Goal: Transaction & Acquisition: Purchase product/service

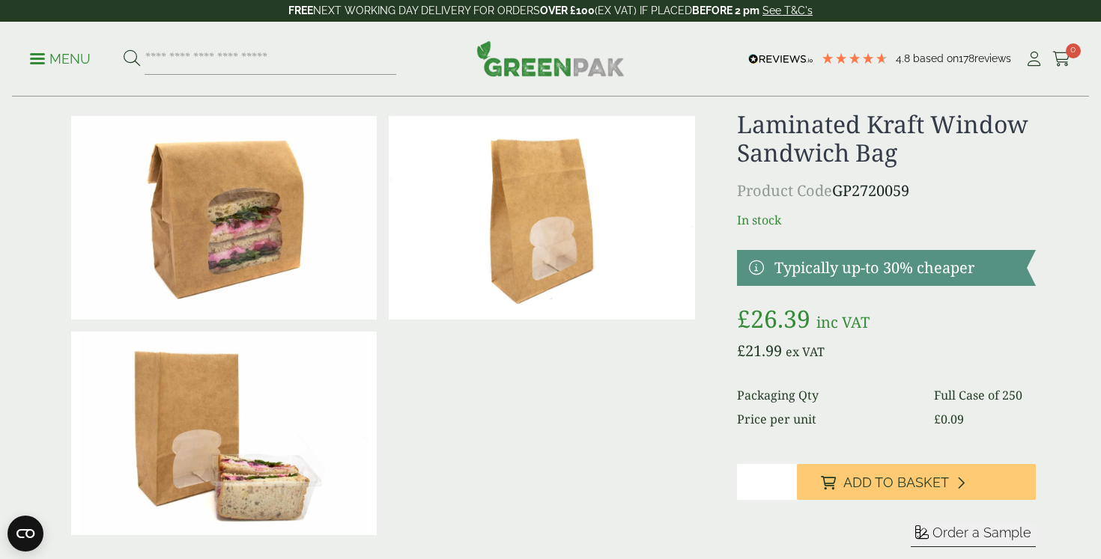
drag, startPoint x: 768, startPoint y: 476, endPoint x: 699, endPoint y: 475, distance: 68.9
click at [699, 475] on div "£" at bounding box center [550, 346] width 988 height 473
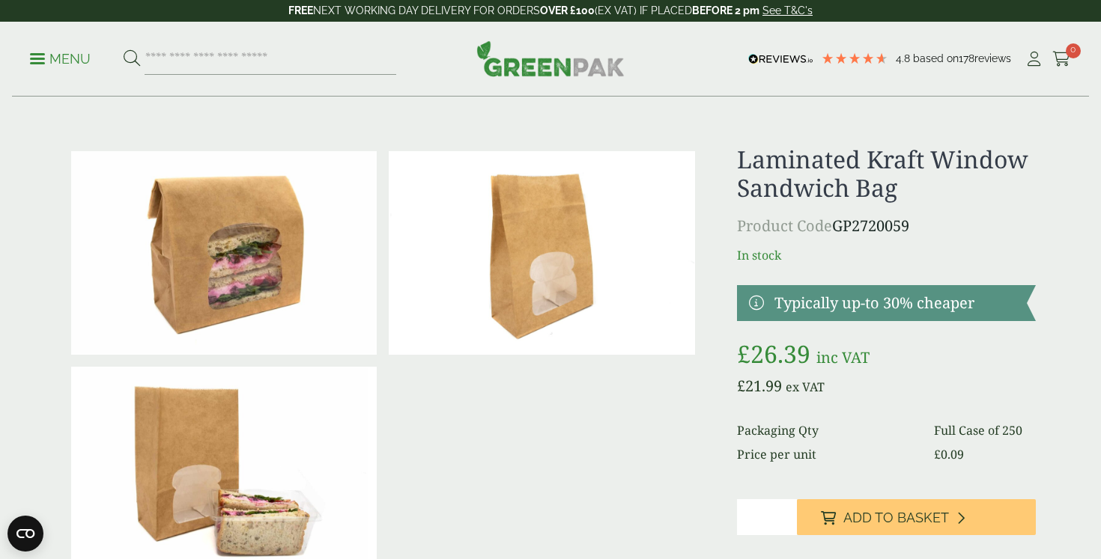
click at [62, 65] on p "Menu" at bounding box center [60, 59] width 61 height 18
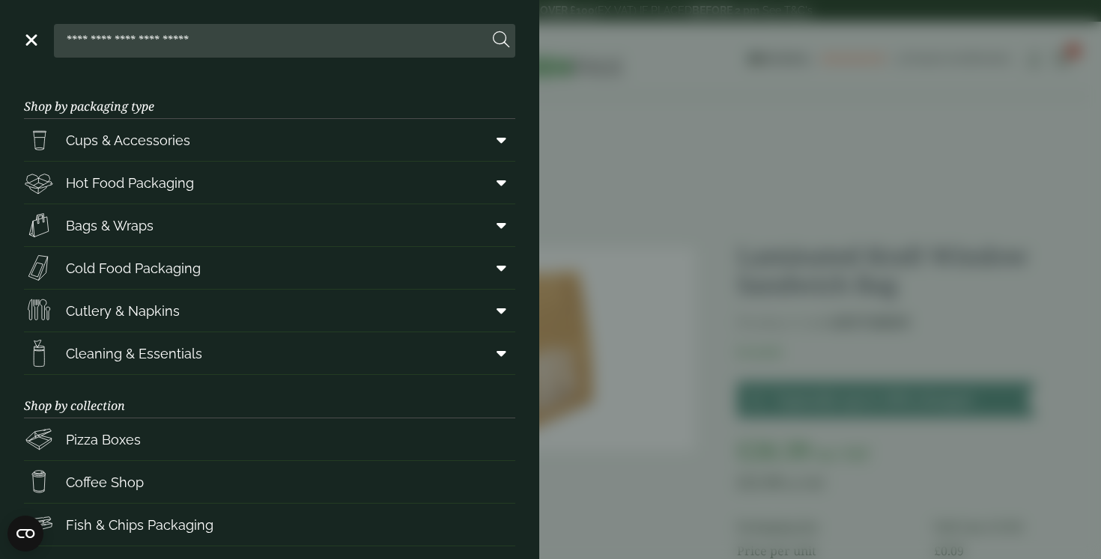
click at [586, 280] on aside "Close Shop by packaging type Cups & Accessories Hot Drink Paper Cups Smoothie C…" at bounding box center [550, 279] width 1101 height 559
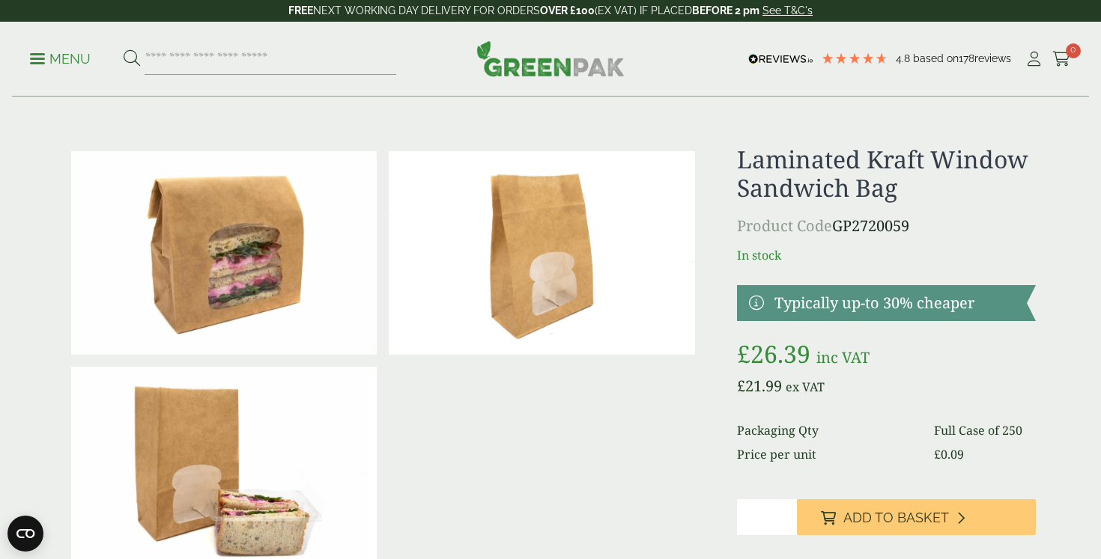
click at [775, 535] on div "Sleeve for" at bounding box center [886, 558] width 299 height 119
click at [767, 520] on input "number" at bounding box center [767, 517] width 60 height 36
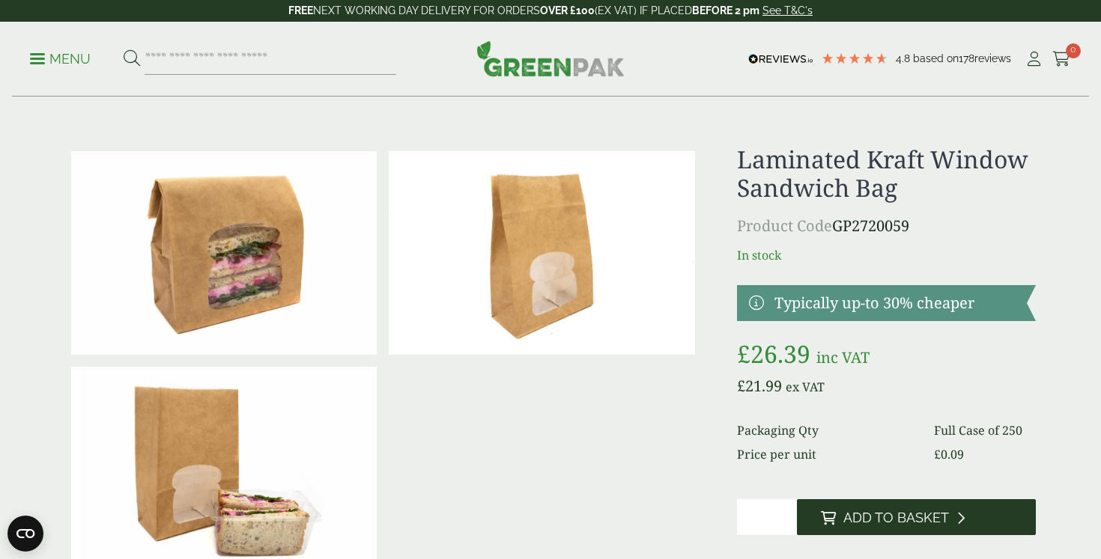
type input "**"
click at [929, 514] on span "Add to Basket" at bounding box center [896, 518] width 106 height 16
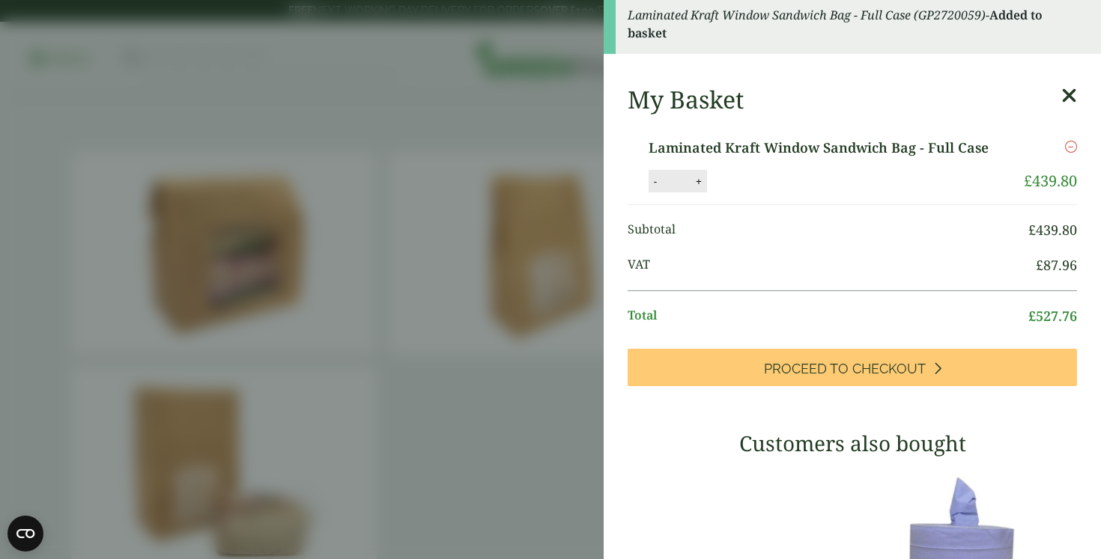
scroll to position [4, 0]
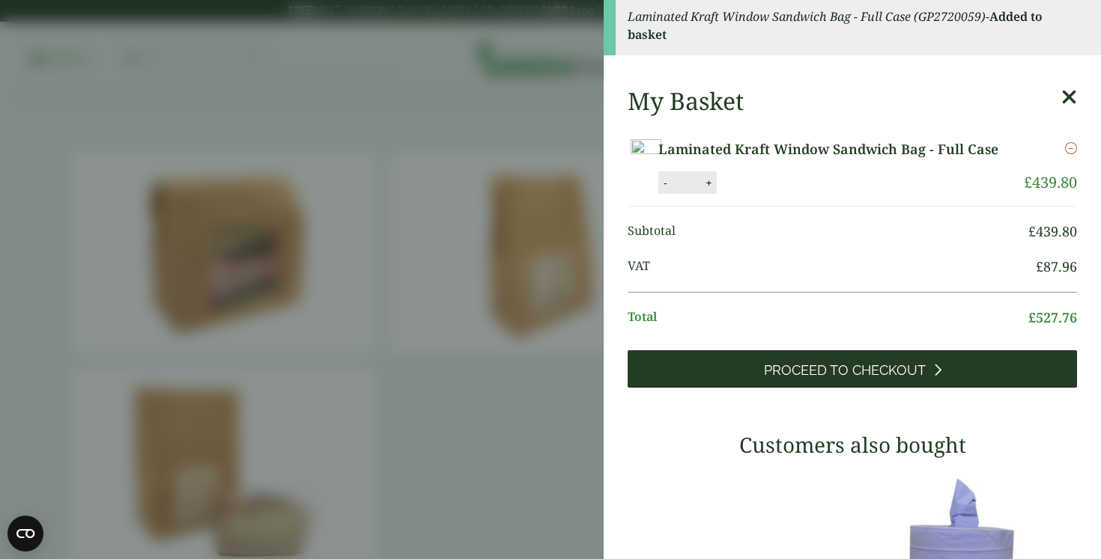
click at [824, 379] on span "Proceed to Checkout" at bounding box center [845, 370] width 162 height 16
